Goal: Book appointment/travel/reservation

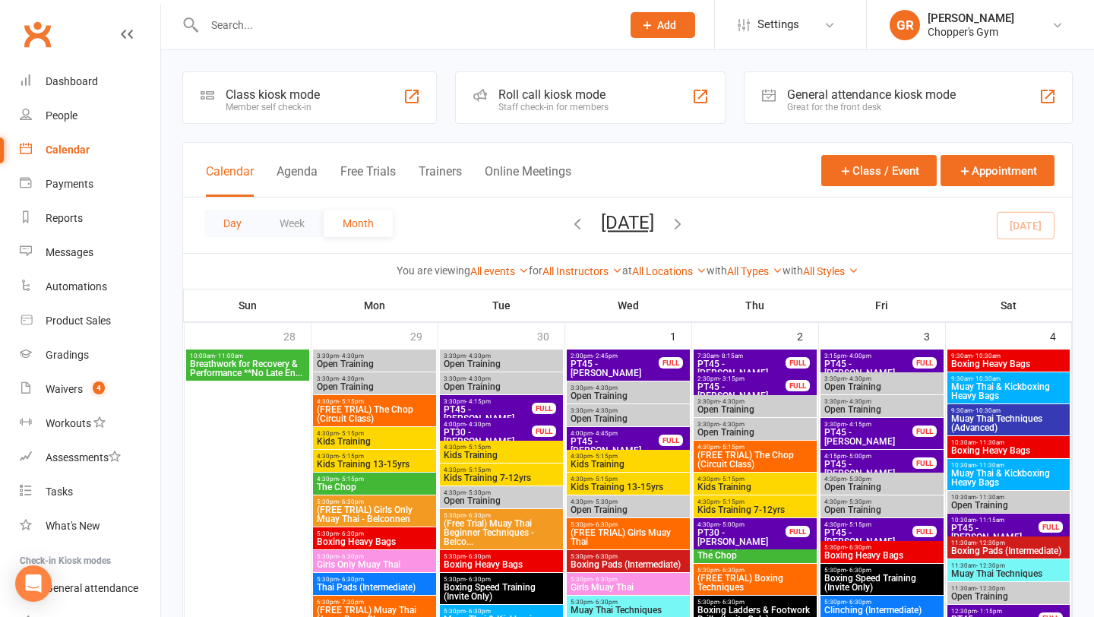
click at [220, 211] on button "Day" at bounding box center [232, 223] width 56 height 27
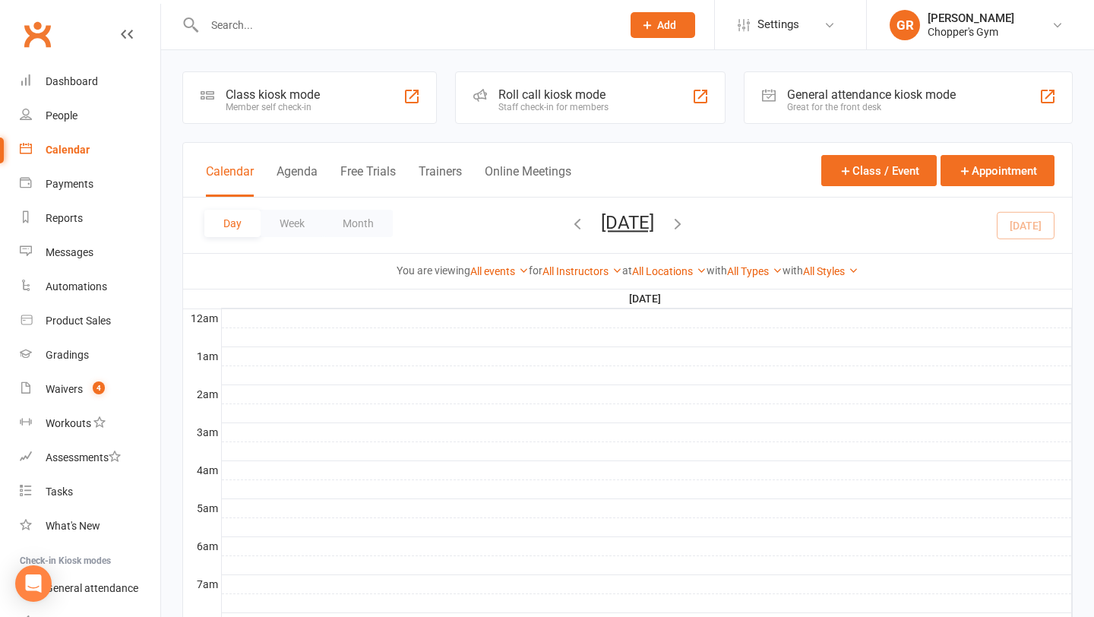
click at [1038, 226] on div "Day Week Month Sunday, Oct 12, 2025 October 2025 Sun Mon Tue Wed Thu Fri Sat 28…" at bounding box center [627, 225] width 889 height 55
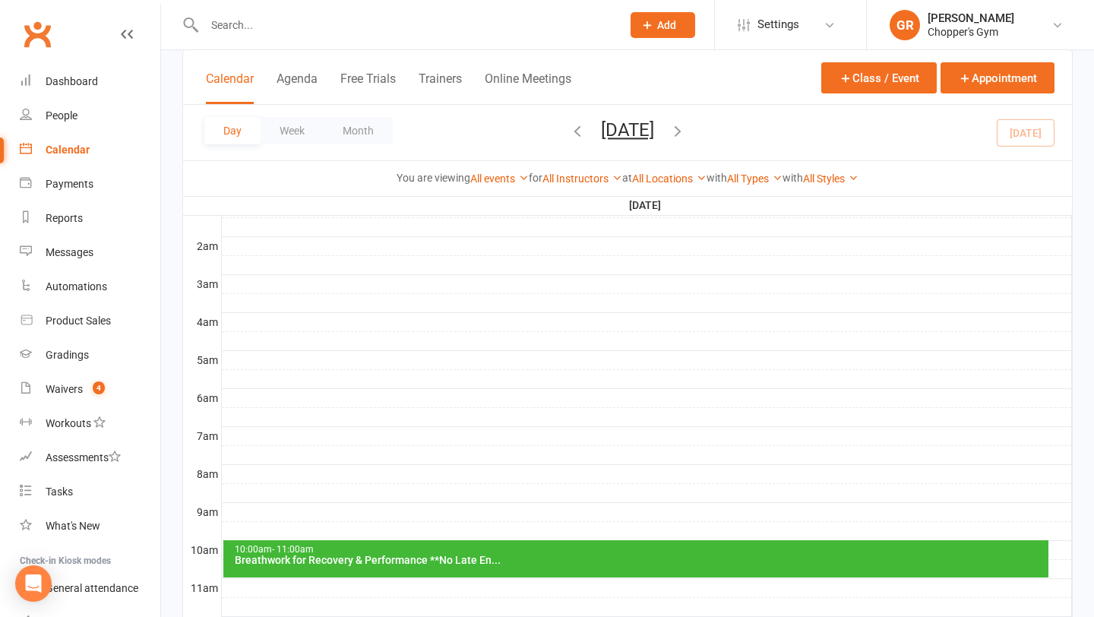
scroll to position [240, 0]
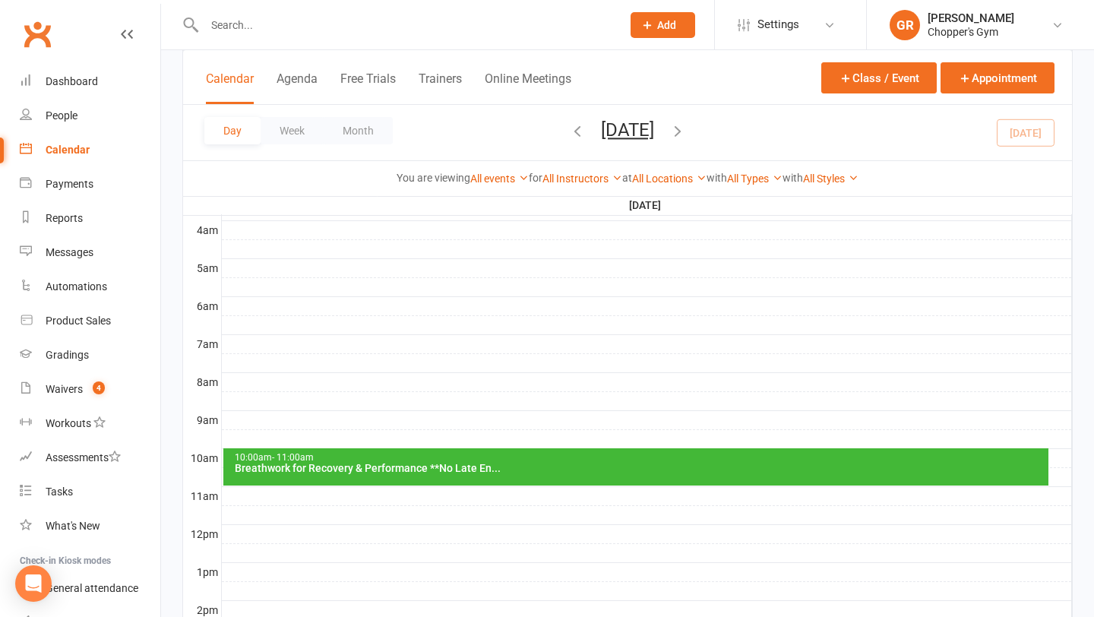
click at [709, 459] on div "10:00am - 11:00am" at bounding box center [640, 458] width 813 height 10
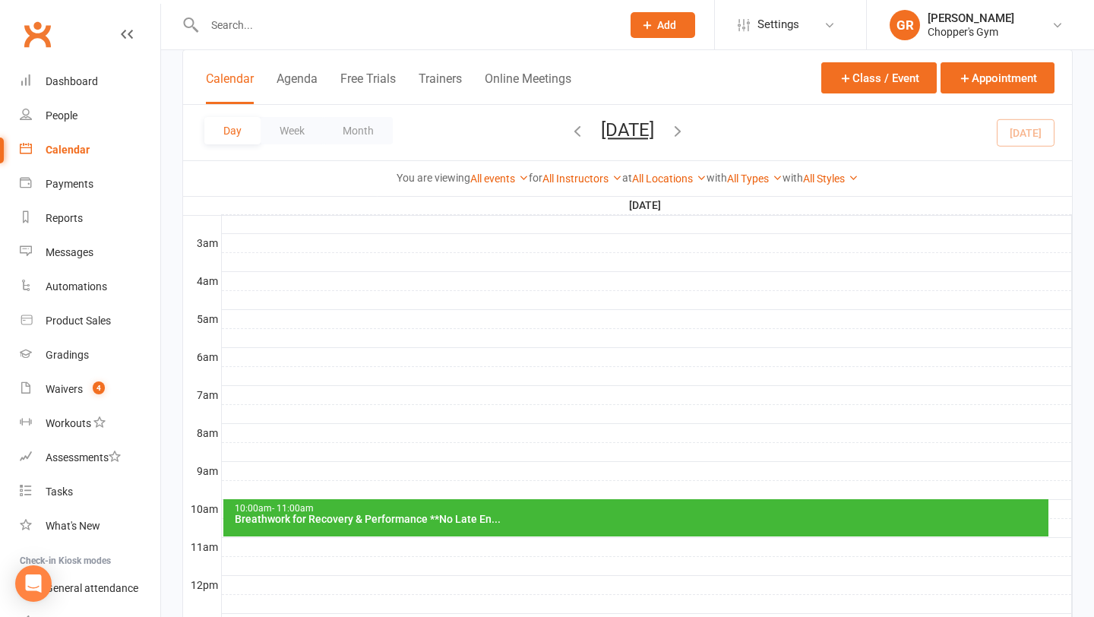
scroll to position [287, 0]
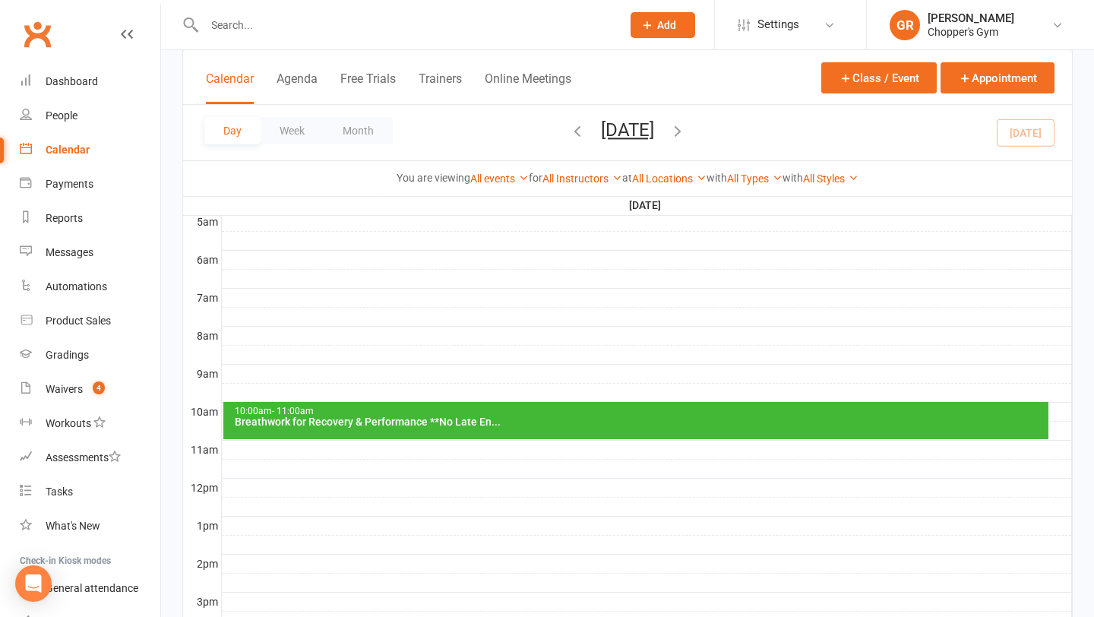
click at [453, 436] on div "10:00am - 11:00am Breathwork for Recovery & Performance **No Late En..." at bounding box center [636, 420] width 826 height 37
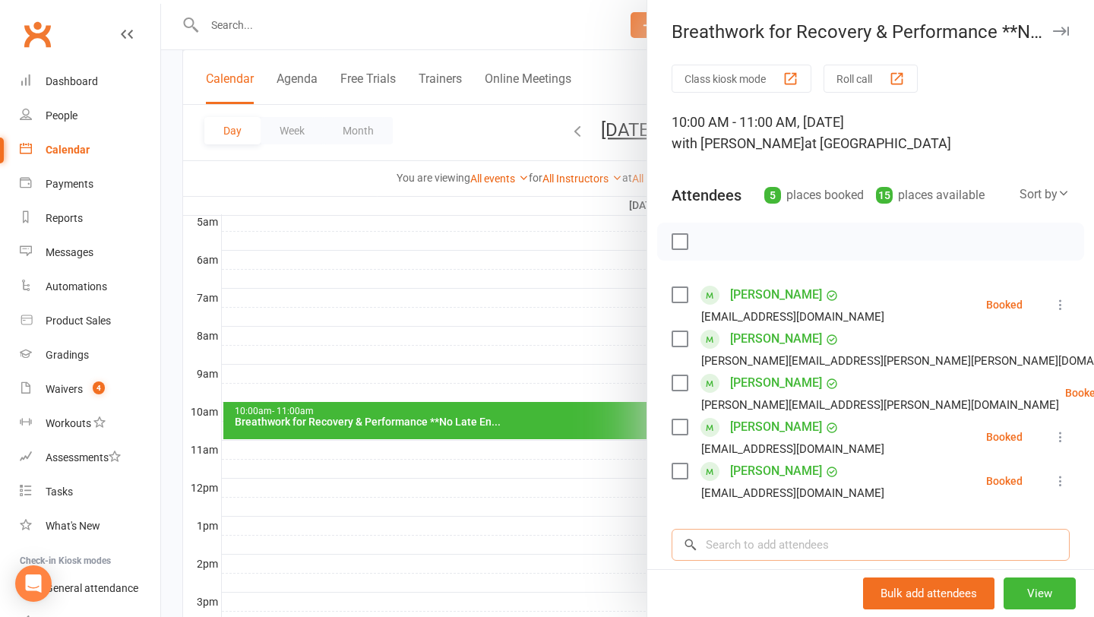
click at [740, 553] on input "search" at bounding box center [871, 545] width 398 height 32
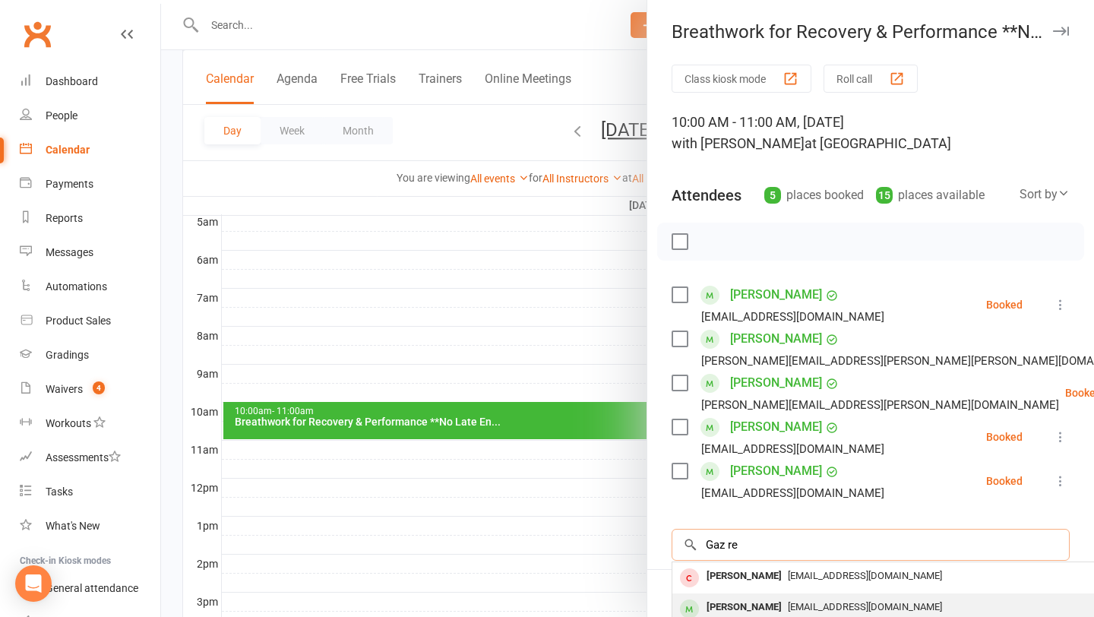
type input "Gaz re"
click at [745, 603] on div "Gaz Rees" at bounding box center [744, 608] width 87 height 22
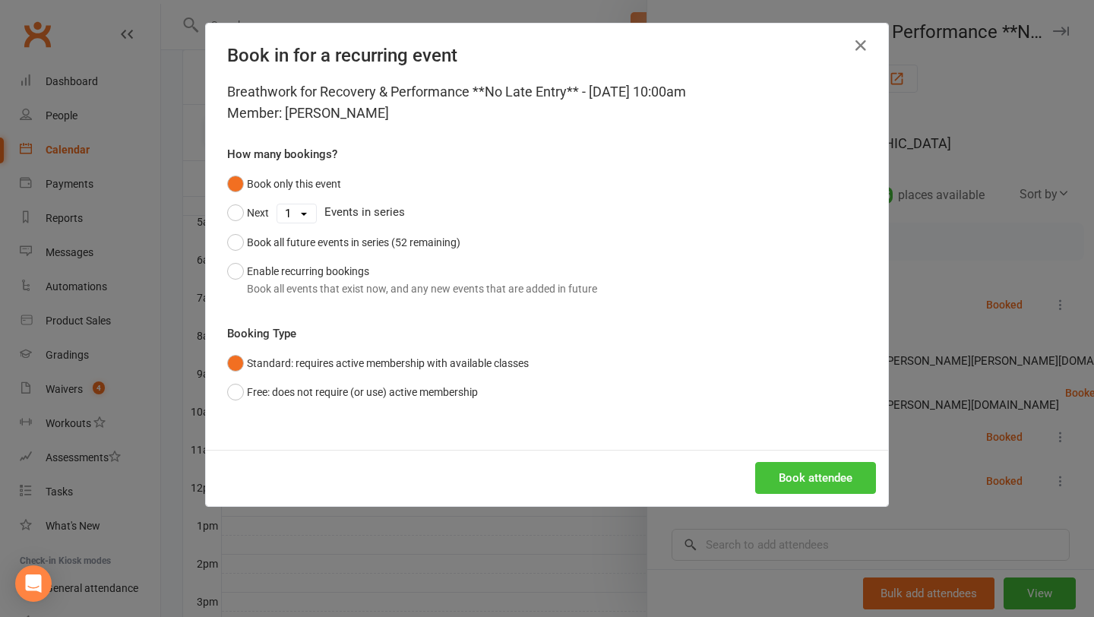
click at [798, 483] on button "Book attendee" at bounding box center [816, 478] width 121 height 32
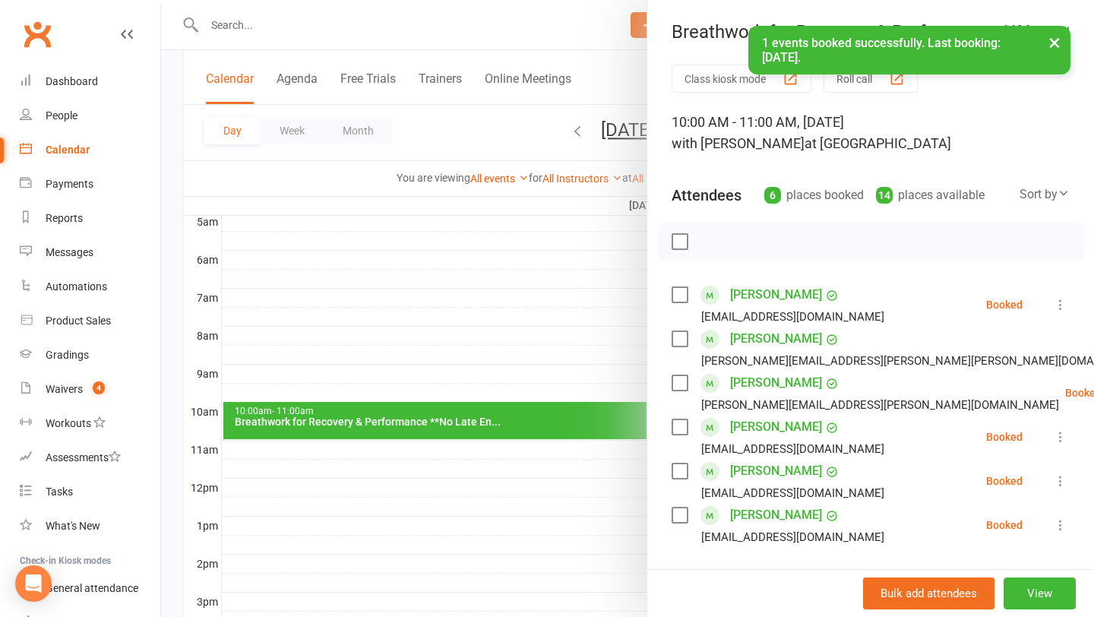
click at [686, 296] on label at bounding box center [679, 294] width 15 height 15
click at [683, 337] on label at bounding box center [679, 338] width 15 height 15
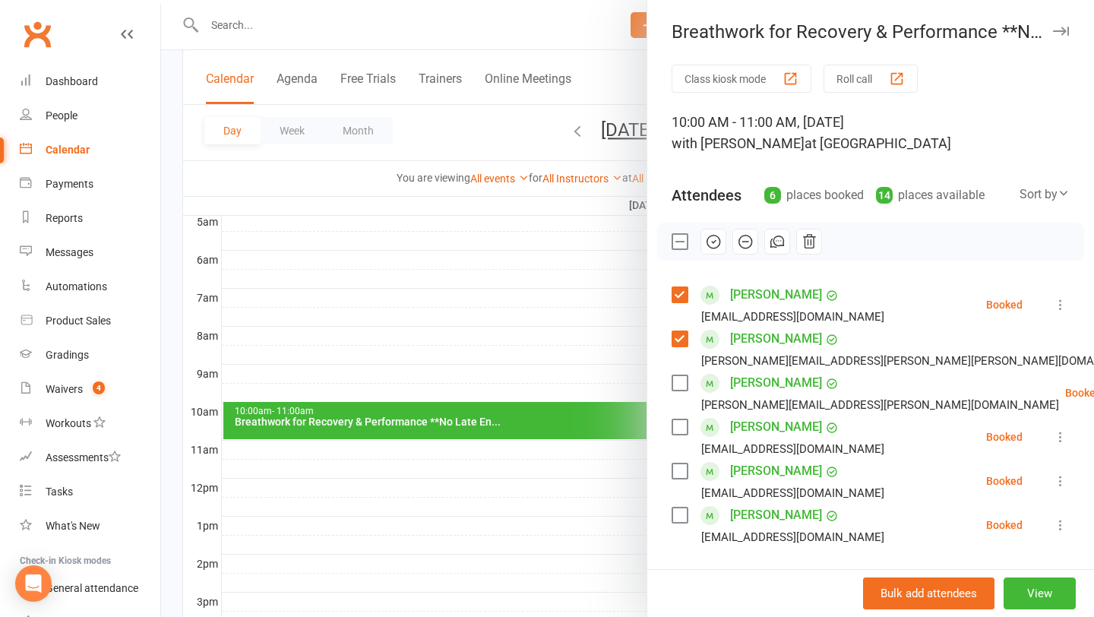
click at [679, 384] on label at bounding box center [679, 382] width 15 height 15
click at [674, 473] on label at bounding box center [679, 471] width 15 height 15
click at [679, 521] on label at bounding box center [679, 515] width 15 height 15
click at [712, 242] on icon "button" at bounding box center [713, 243] width 2 height 2
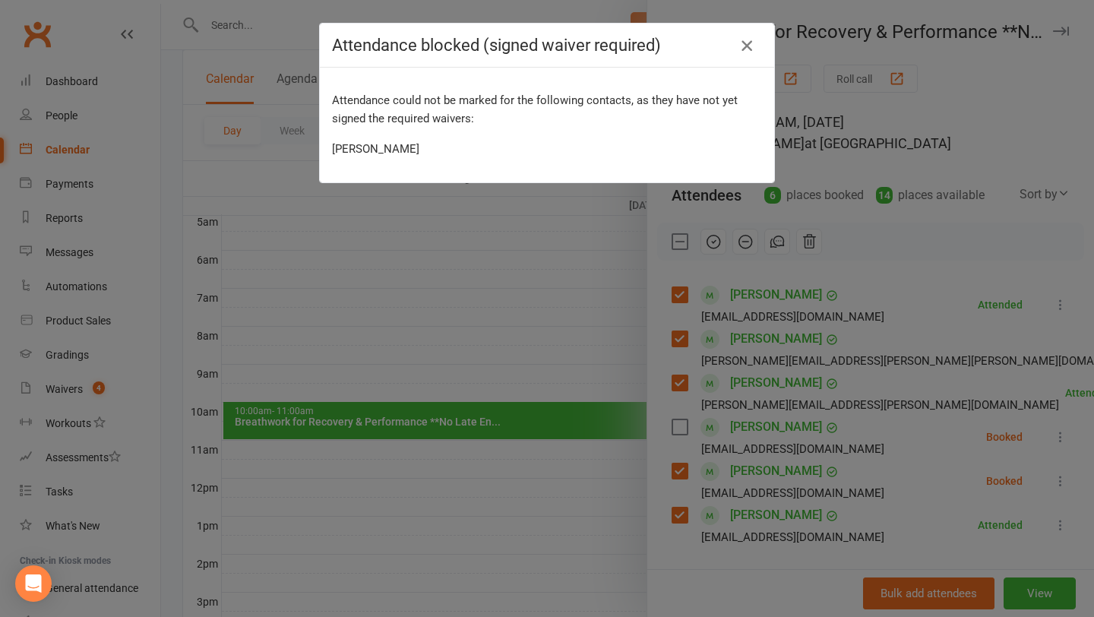
click at [746, 40] on icon "button" at bounding box center [747, 45] width 18 height 18
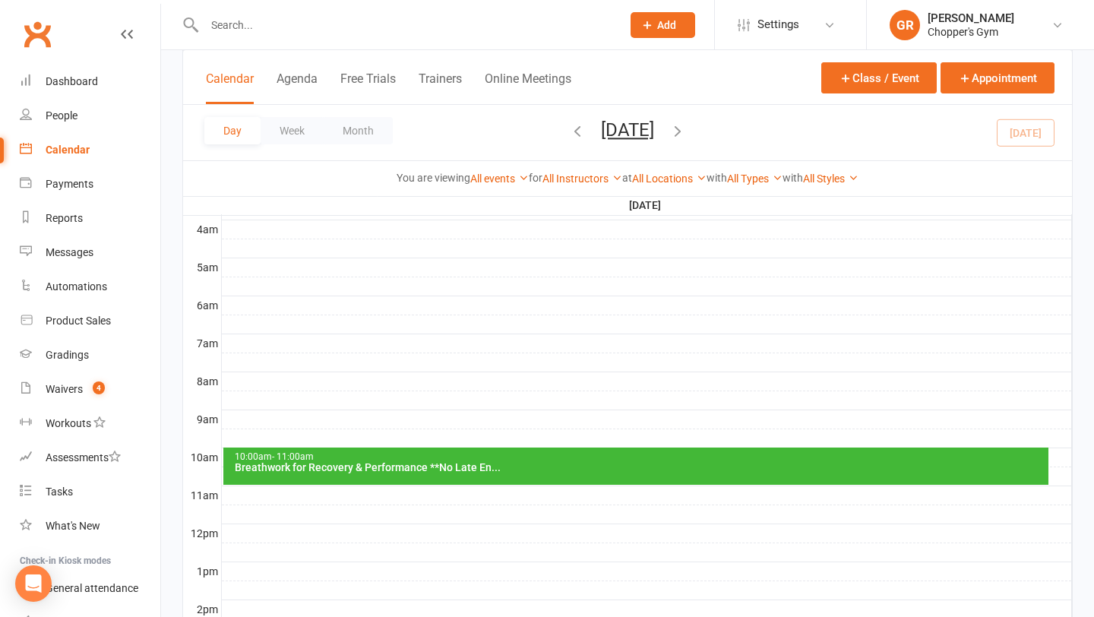
scroll to position [262, 0]
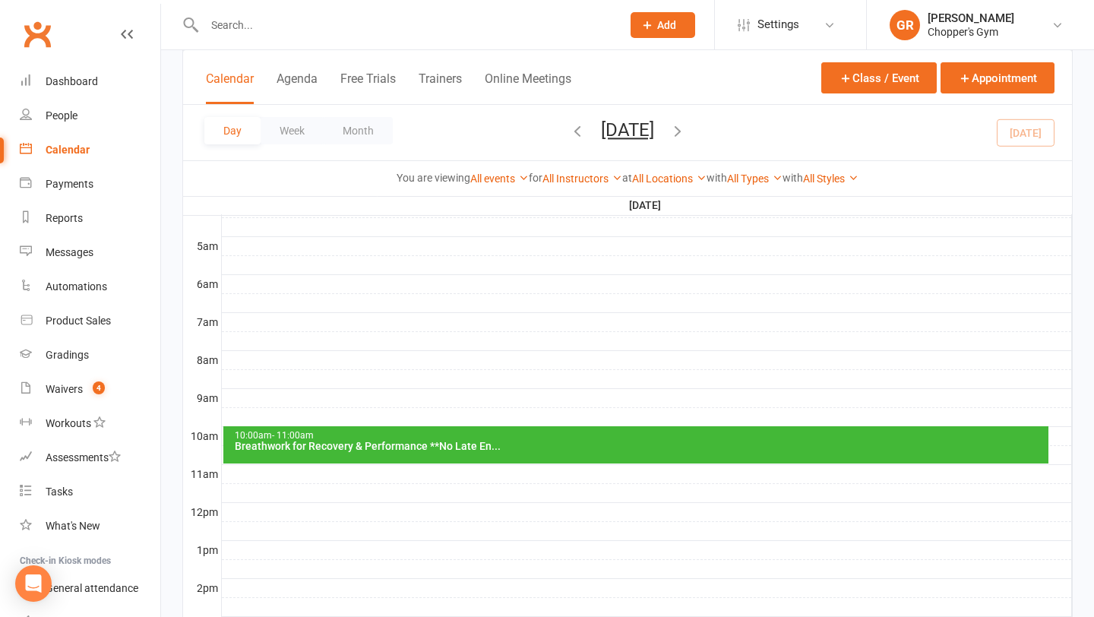
click at [496, 442] on div "Breathwork for Recovery & Performance **No Late En..." at bounding box center [640, 446] width 813 height 11
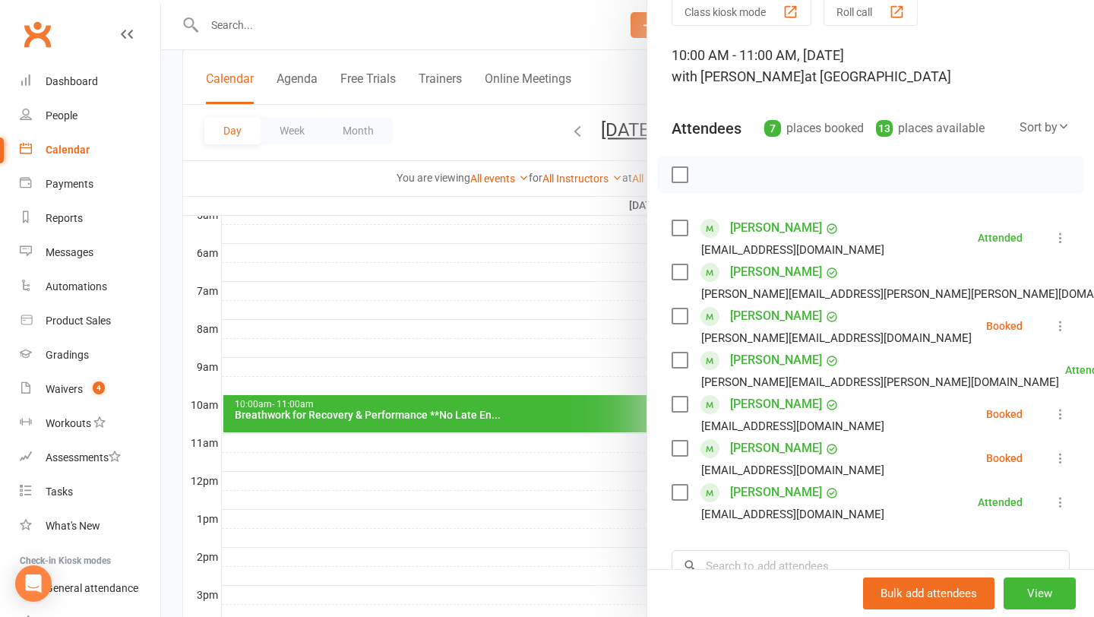
scroll to position [68, 0]
click at [682, 318] on label at bounding box center [679, 314] width 15 height 15
click at [715, 176] on icon "button" at bounding box center [713, 173] width 17 height 17
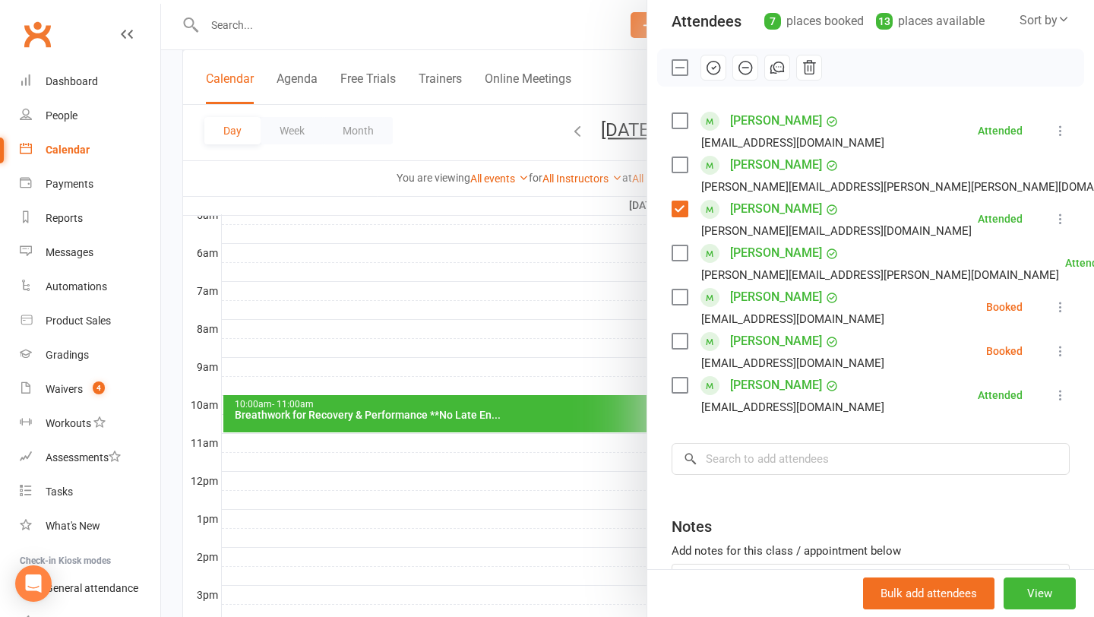
scroll to position [170, 0]
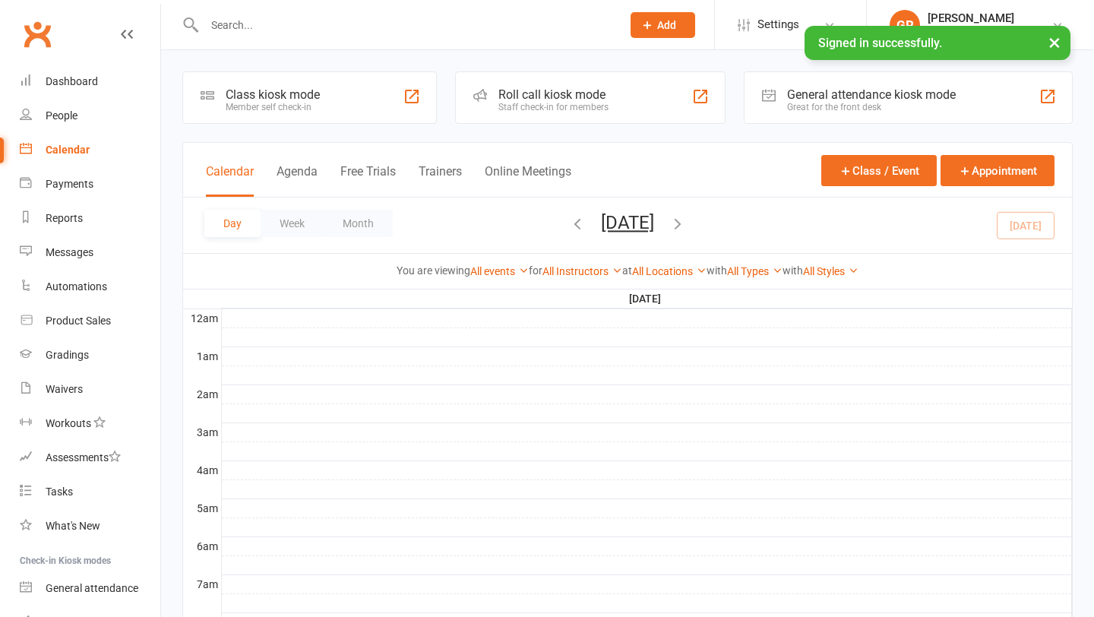
scroll to position [436, 0]
